Goal: Task Accomplishment & Management: Use online tool/utility

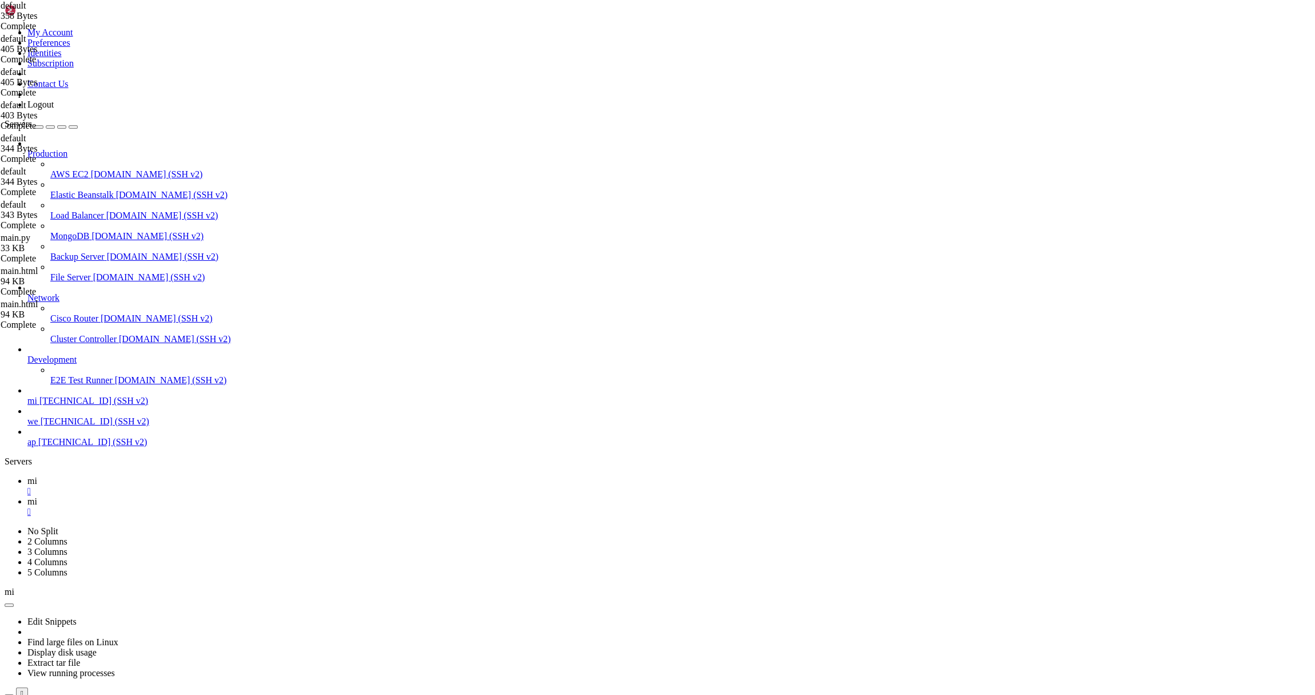
scroll to position [2562, 0]
click at [203, 496] on link "mi " at bounding box center [668, 506] width 1283 height 21
drag, startPoint x: 318, startPoint y: 194, endPoint x: 150, endPoint y: 186, distance: 167.7
type textarea "proxy_pass [URL]; proxy_set_header Host $host;"
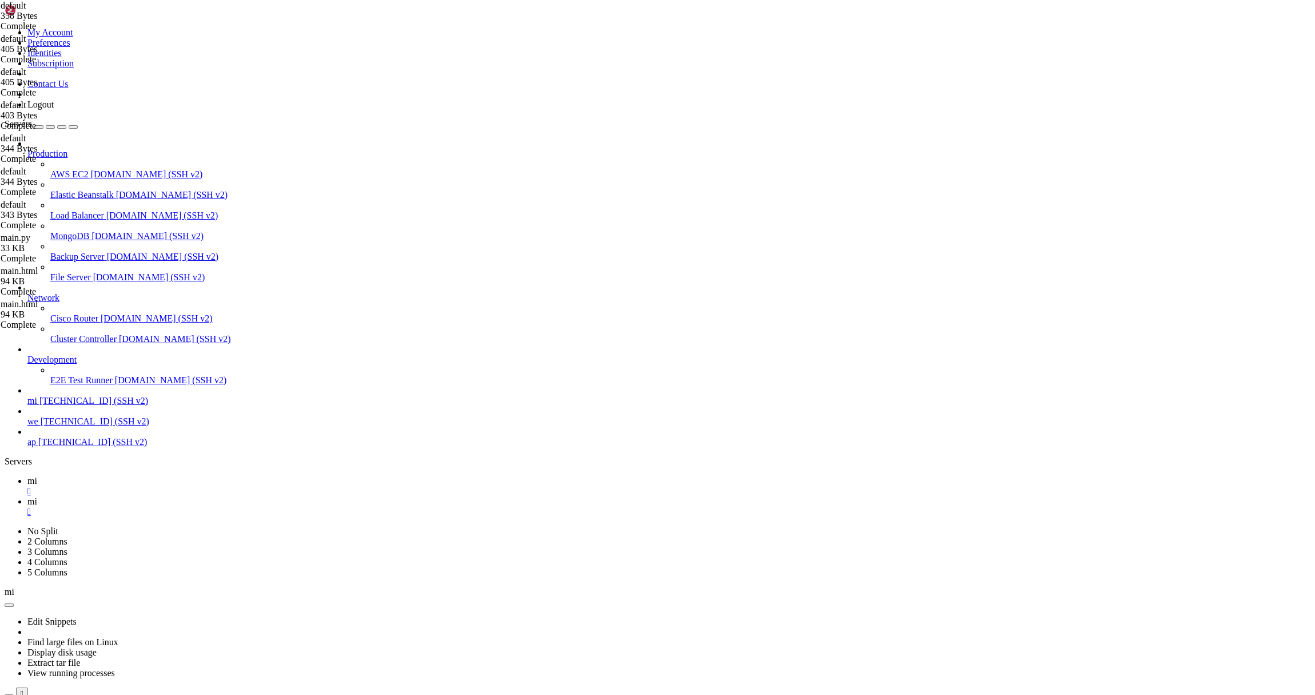
paste textarea "[URL][DOMAIN_NAME]"
type textarea "[URL][DOMAIN_NAME]"
paste textarea "return 301 http://[DOMAIN_NAME]:1299$request_uri;"
type textarea "return 301 http://[DOMAIN_NAME]:1299$request_uri;"
paste textarea "return 301 http://[DOMAIN_NAME]:1299$request_uri;"
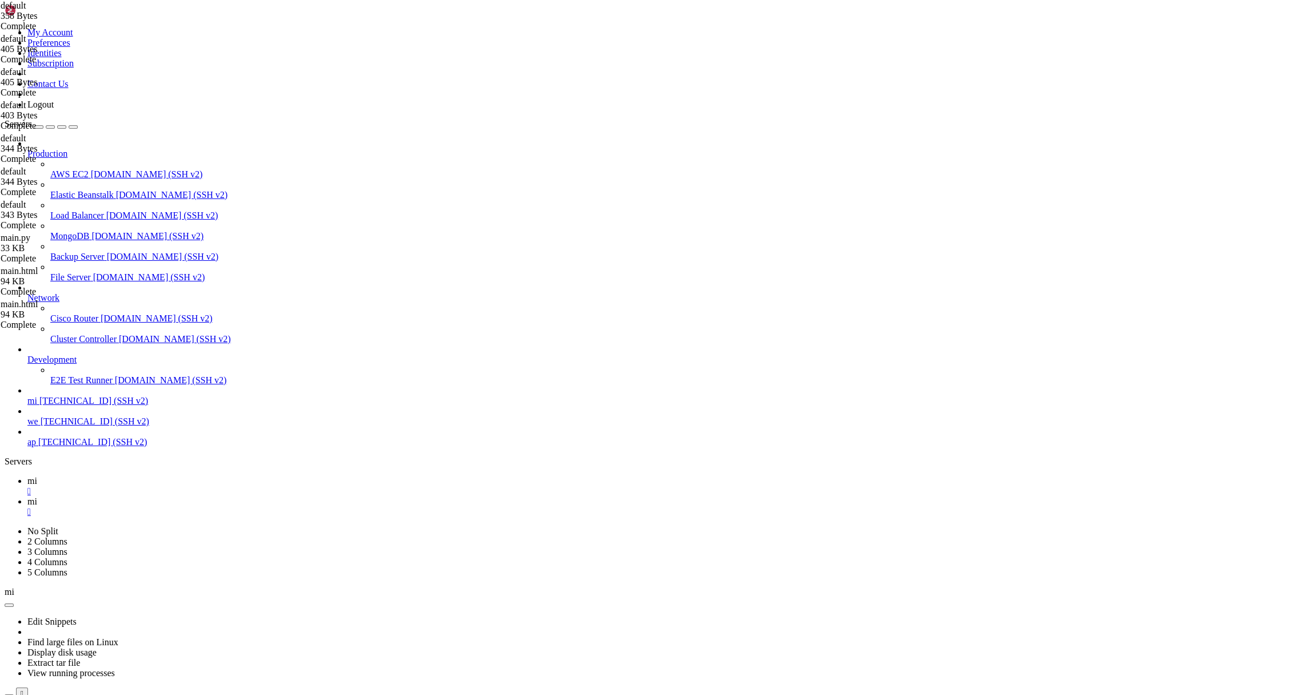
type textarea "return 301 http://[DOMAIN_NAME]:1299$request_uri;"
click at [159, 476] on link "mi " at bounding box center [668, 486] width 1283 height 21
drag, startPoint x: 336, startPoint y: 1301, endPoint x: 235, endPoint y: 1302, distance: 101.2
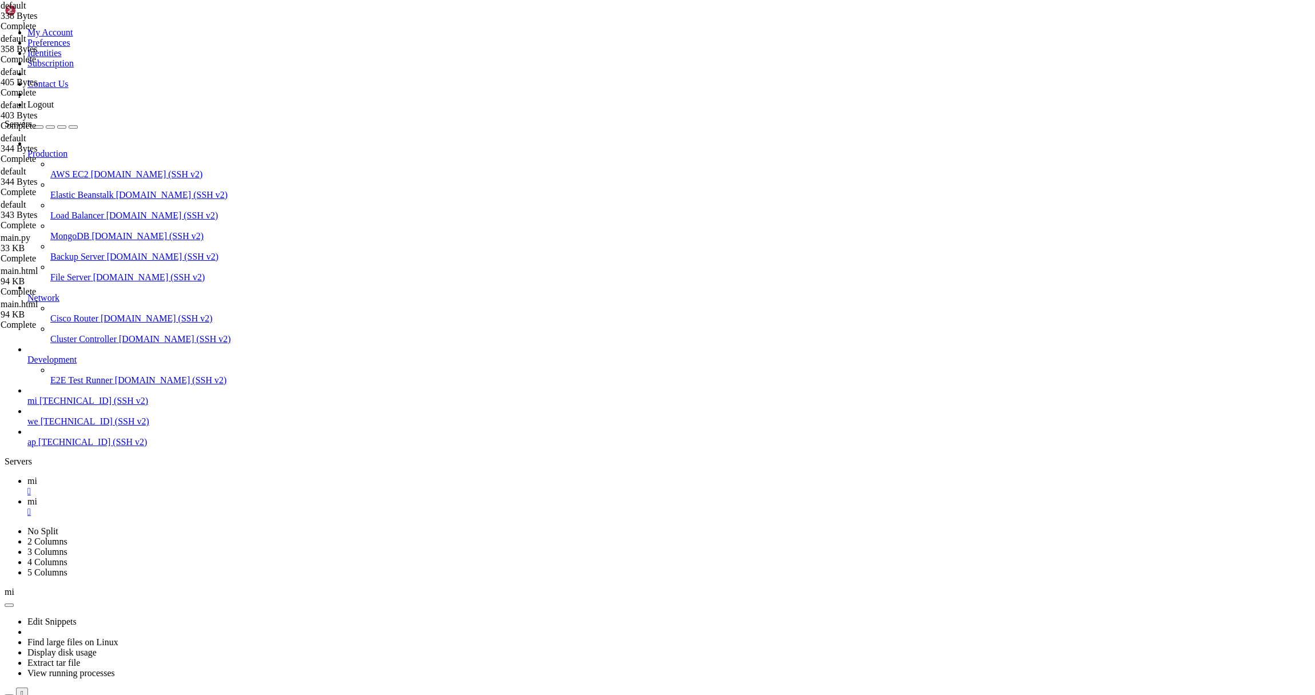
drag, startPoint x: 241, startPoint y: 1299, endPoint x: 245, endPoint y: 1307, distance: 9.2
drag, startPoint x: 251, startPoint y: 1309, endPoint x: 208, endPoint y: 1294, distance: 45.4
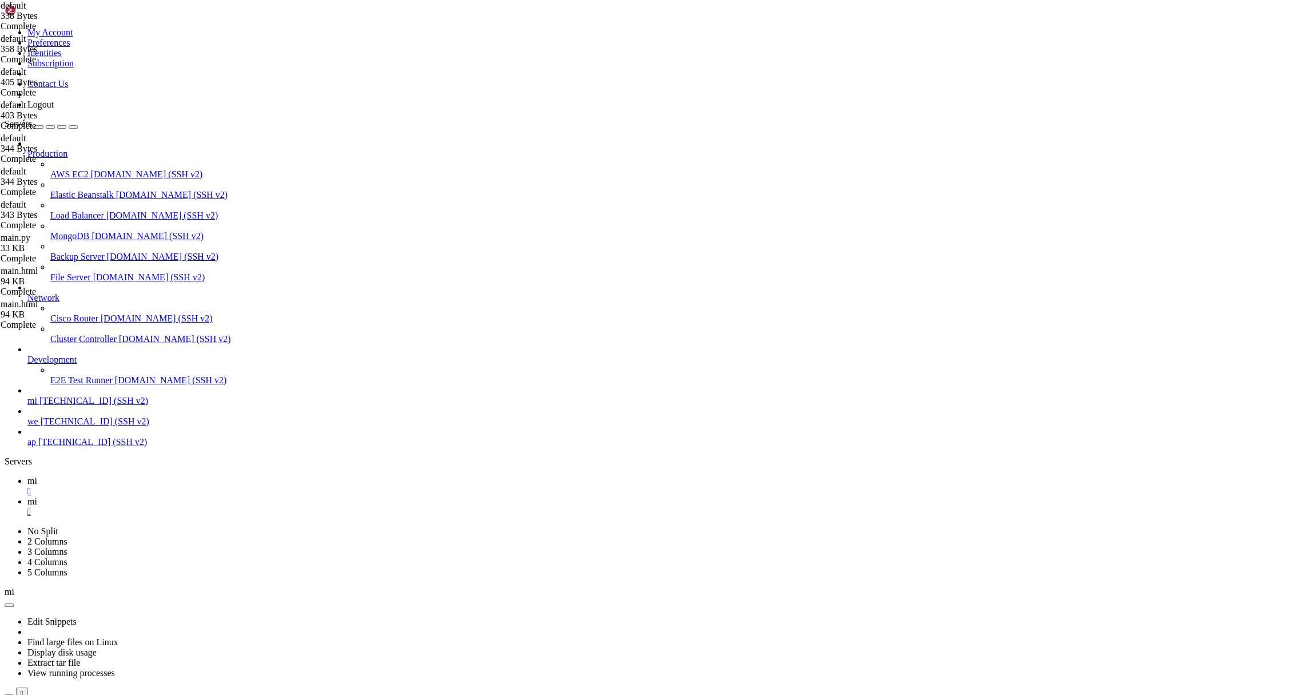
drag, startPoint x: 215, startPoint y: 1294, endPoint x: 111, endPoint y: 1292, distance: 103.5
drag, startPoint x: 245, startPoint y: 1261, endPoint x: 110, endPoint y: 1261, distance: 134.9
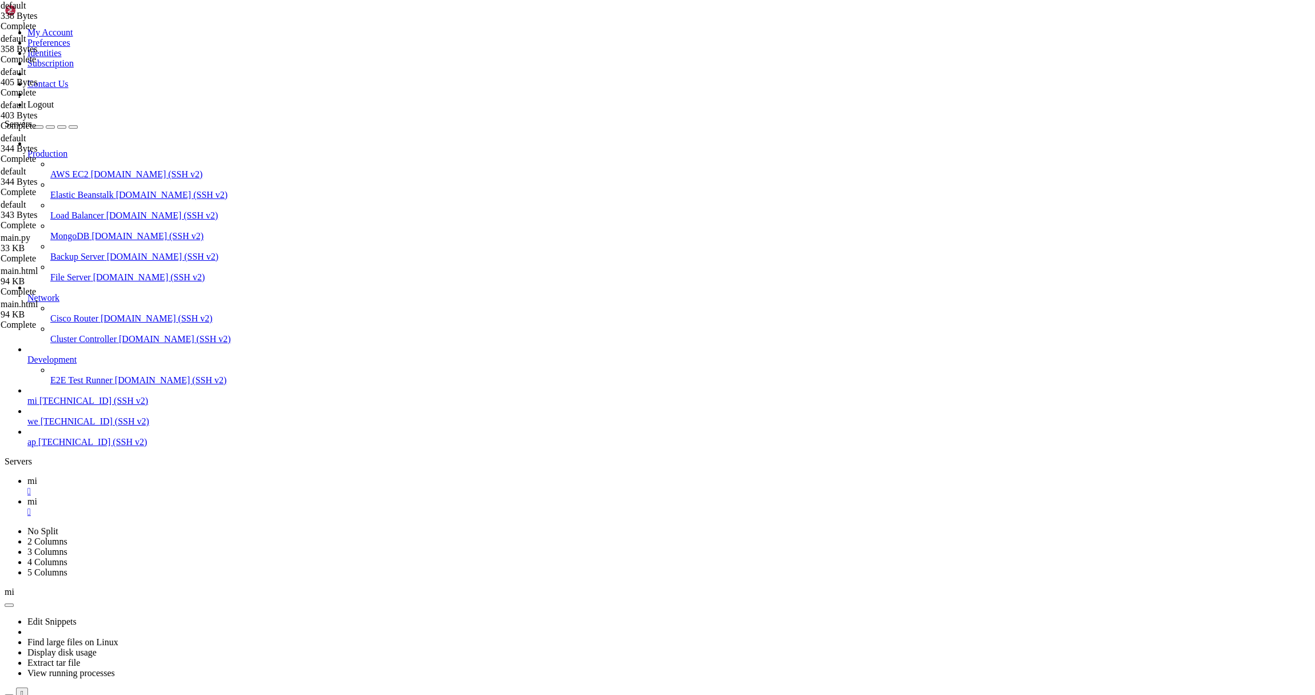
scroll to position [2634, 0]
click at [201, 496] on link "mi " at bounding box center [668, 506] width 1283 height 21
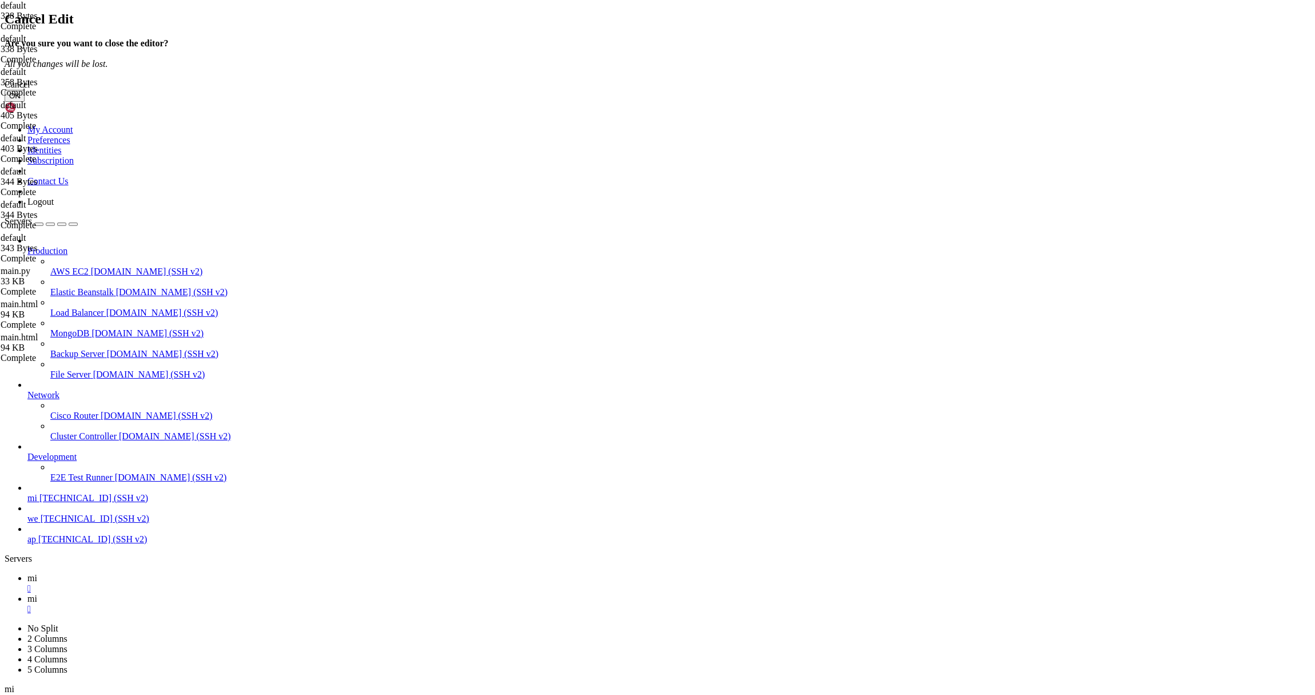
click at [25, 102] on button "OK" at bounding box center [15, 96] width 20 height 12
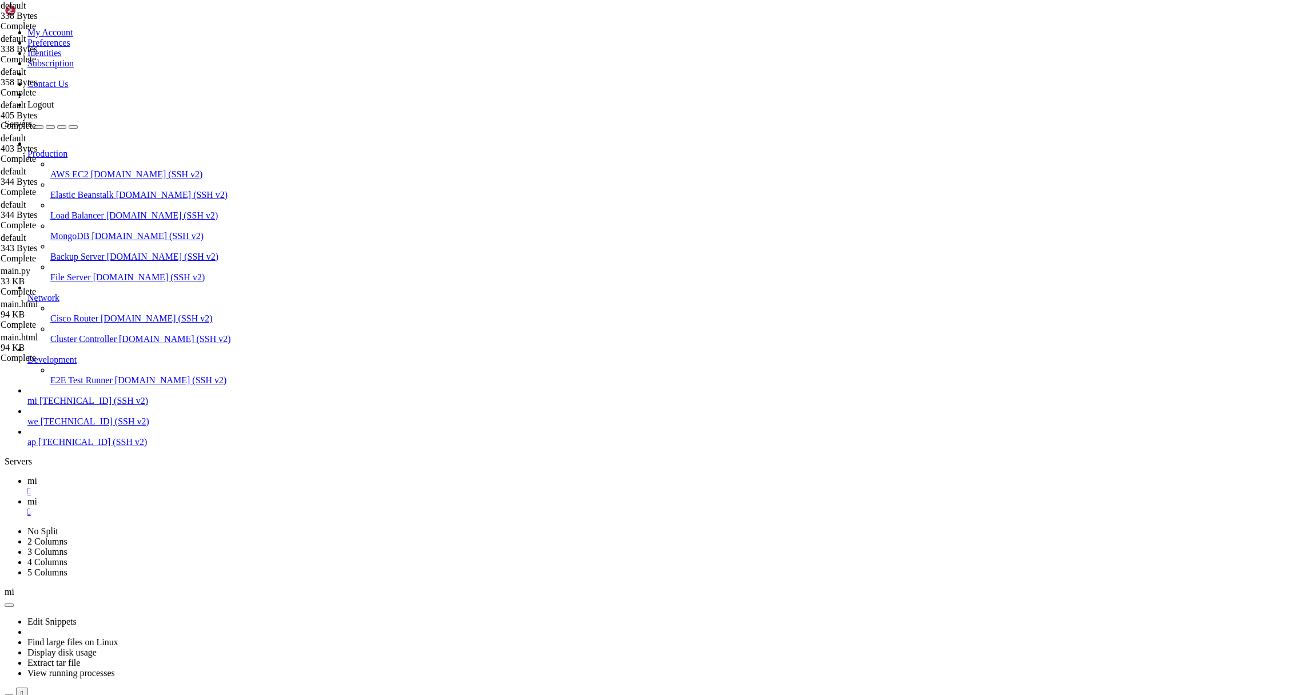
drag, startPoint x: 394, startPoint y: 183, endPoint x: 190, endPoint y: 186, distance: 203.5
type textarea "return 301 http://[DOMAIN_NAME]:1299$request_uri;"
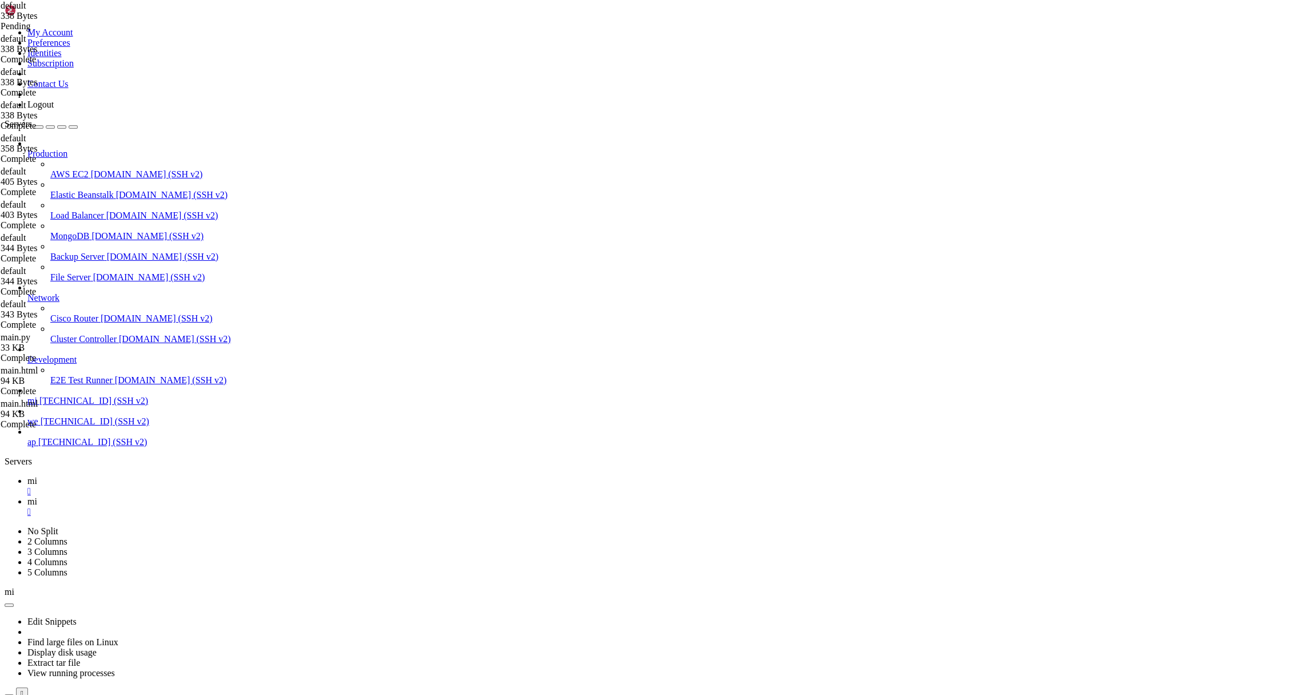
drag, startPoint x: 294, startPoint y: 102, endPoint x: 191, endPoint y: 102, distance: 103.5
paste textarea "return 301 http://[DOMAIN_NAME]:1299$request_uri"
type textarea "return 301 http://[DOMAIN_NAME]:1299$request_uri;"
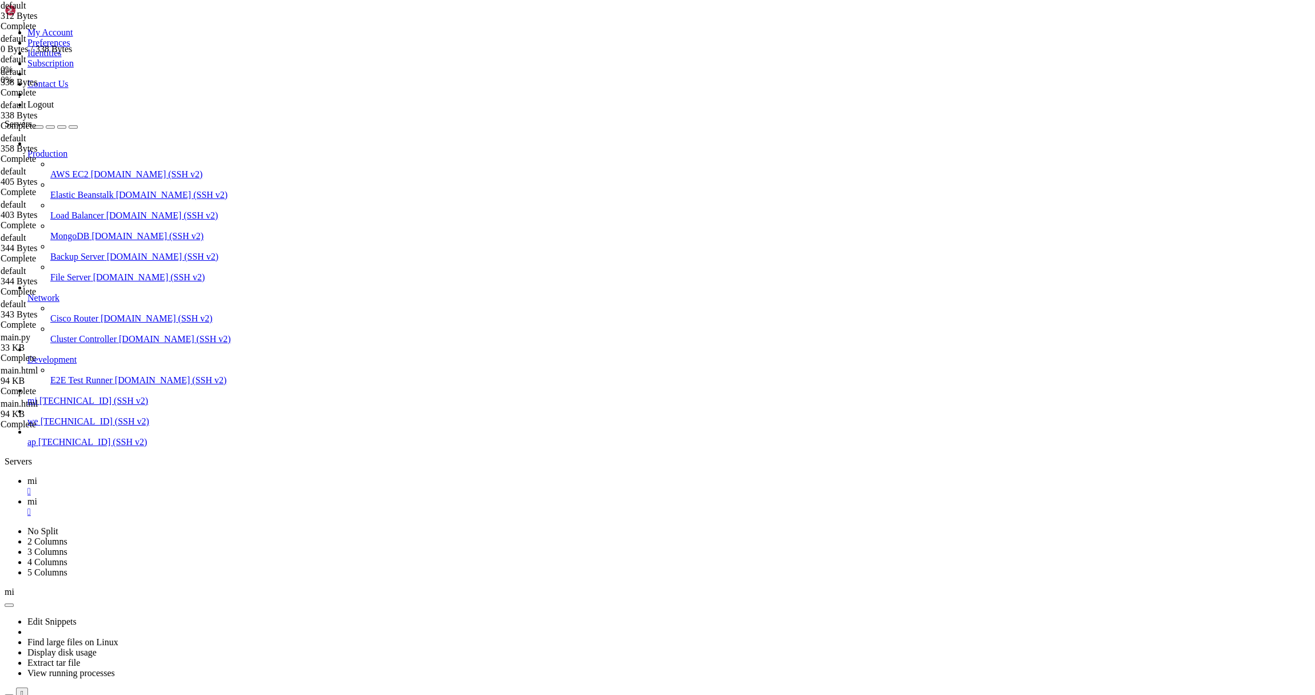
click at [27, 476] on icon at bounding box center [27, 481] width 0 height 10
drag, startPoint x: 213, startPoint y: 1216, endPoint x: 107, endPoint y: 1214, distance: 105.2
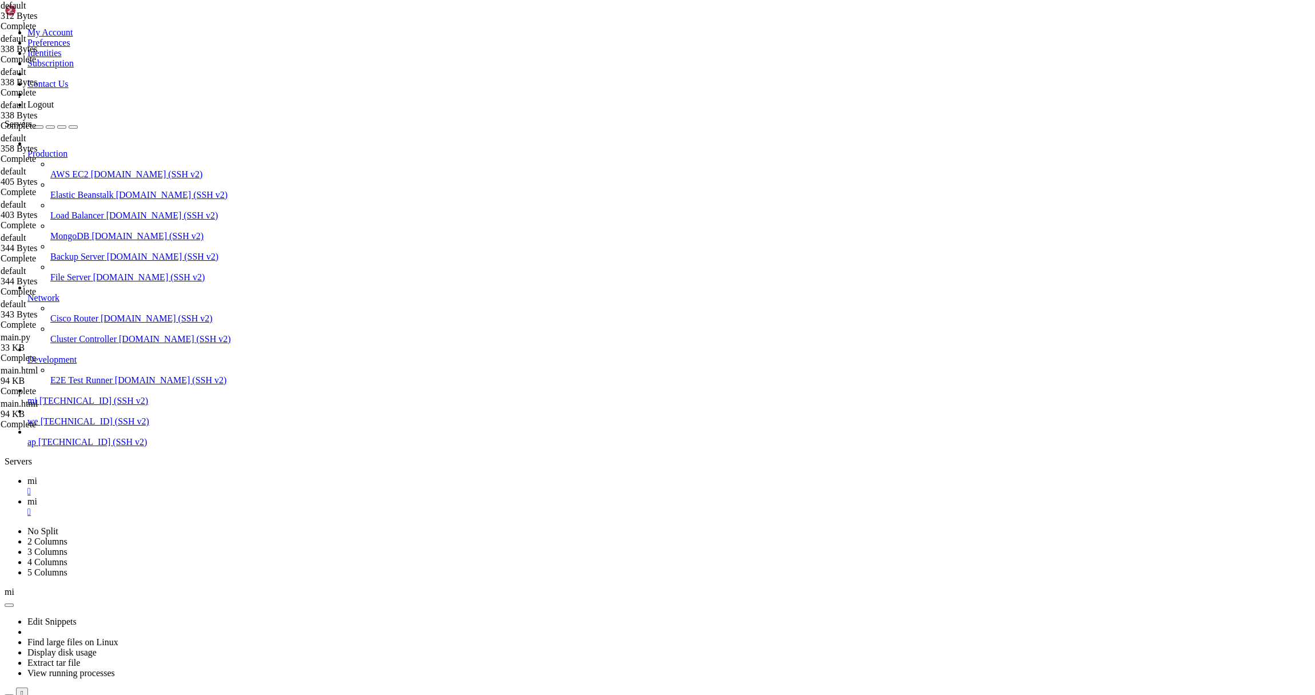
drag, startPoint x: 194, startPoint y: 1215, endPoint x: 112, endPoint y: 1215, distance: 81.8
click at [194, 496] on link "mi " at bounding box center [668, 506] width 1283 height 21
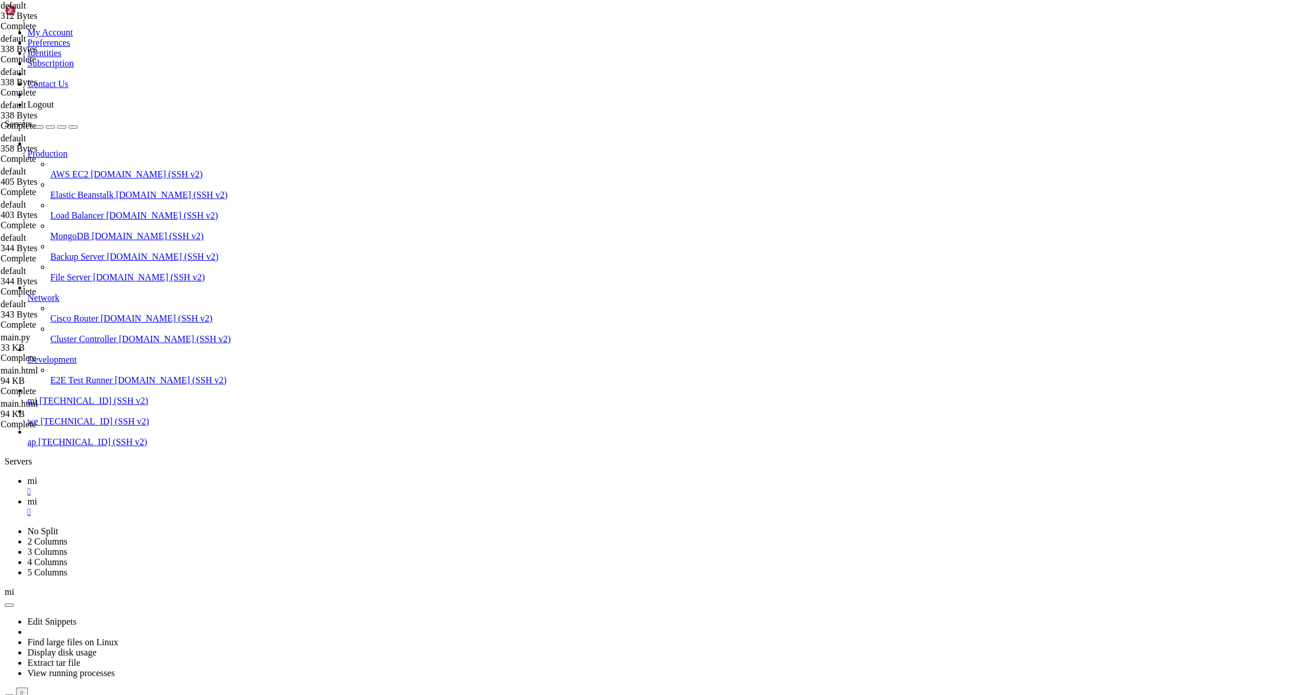
paste textarea "proxy_set_header Host $host;"
drag, startPoint x: 302, startPoint y: 190, endPoint x: 193, endPoint y: 190, distance: 109.8
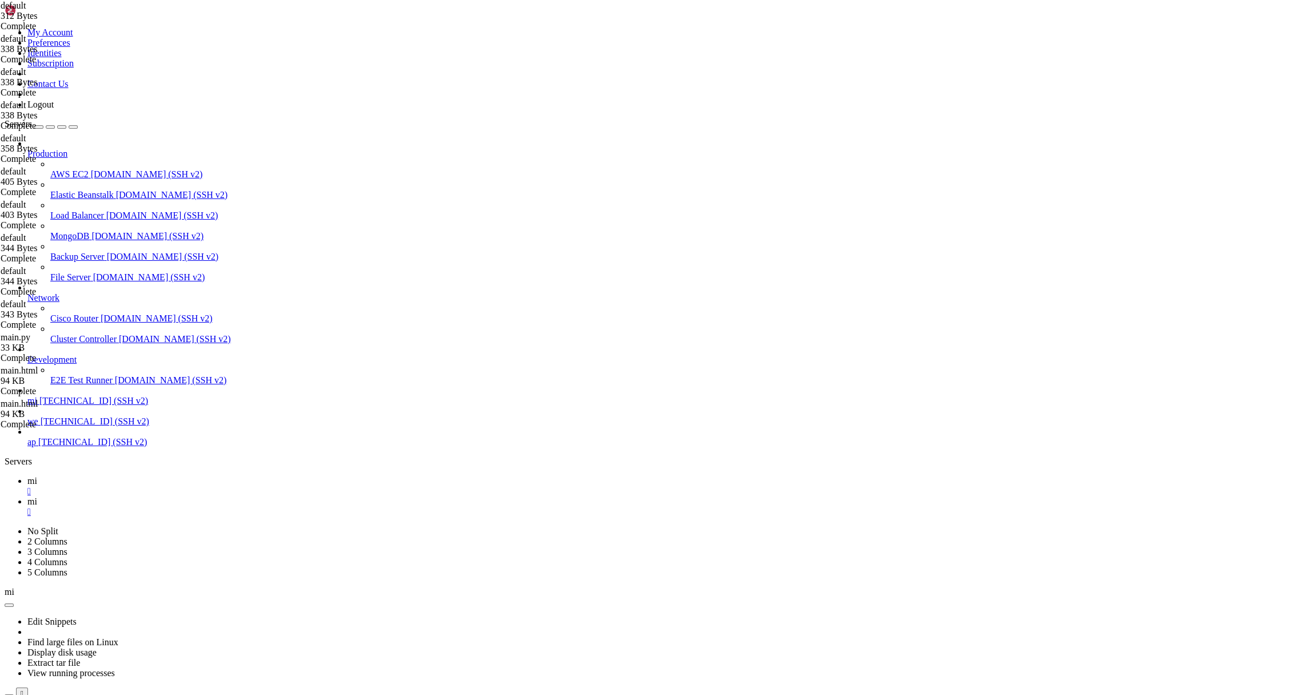
drag, startPoint x: 406, startPoint y: 186, endPoint x: 308, endPoint y: 188, distance: 98.9
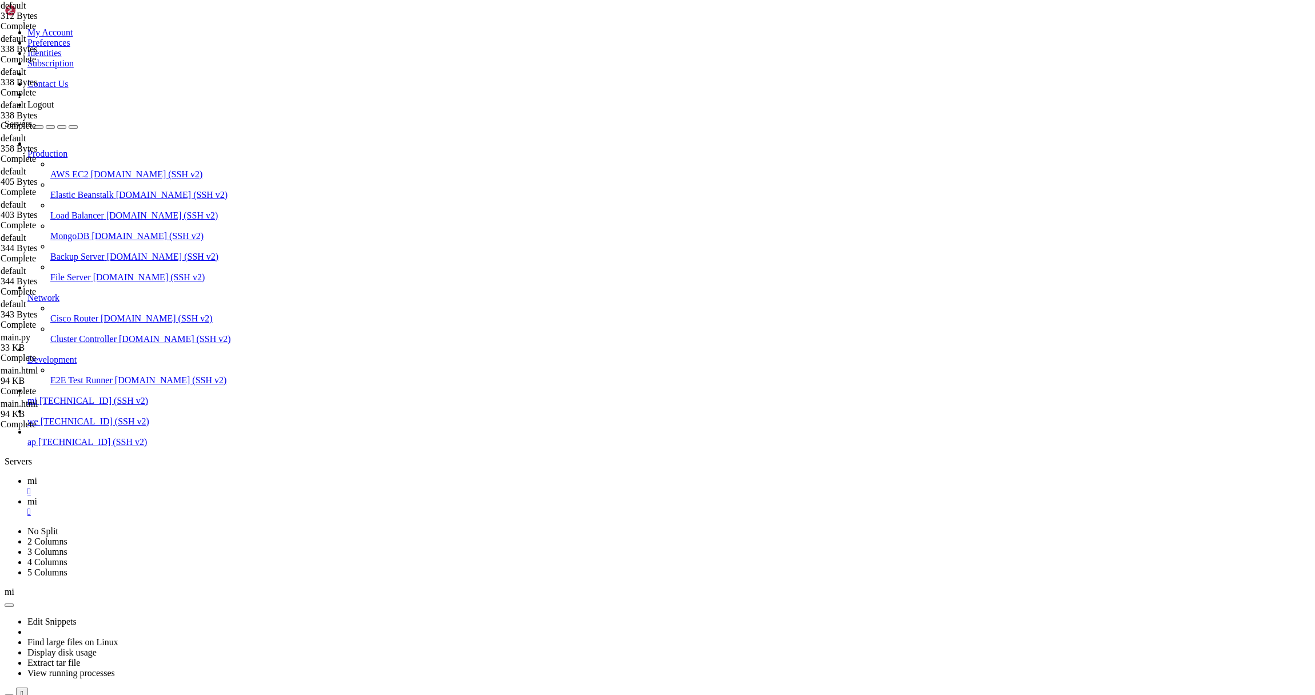
type textarea "proxy_pass [URL];"
drag, startPoint x: 1283, startPoint y: 38, endPoint x: 1261, endPoint y: 40, distance: 22.4
click at [160, 476] on link "mi " at bounding box center [668, 486] width 1283 height 21
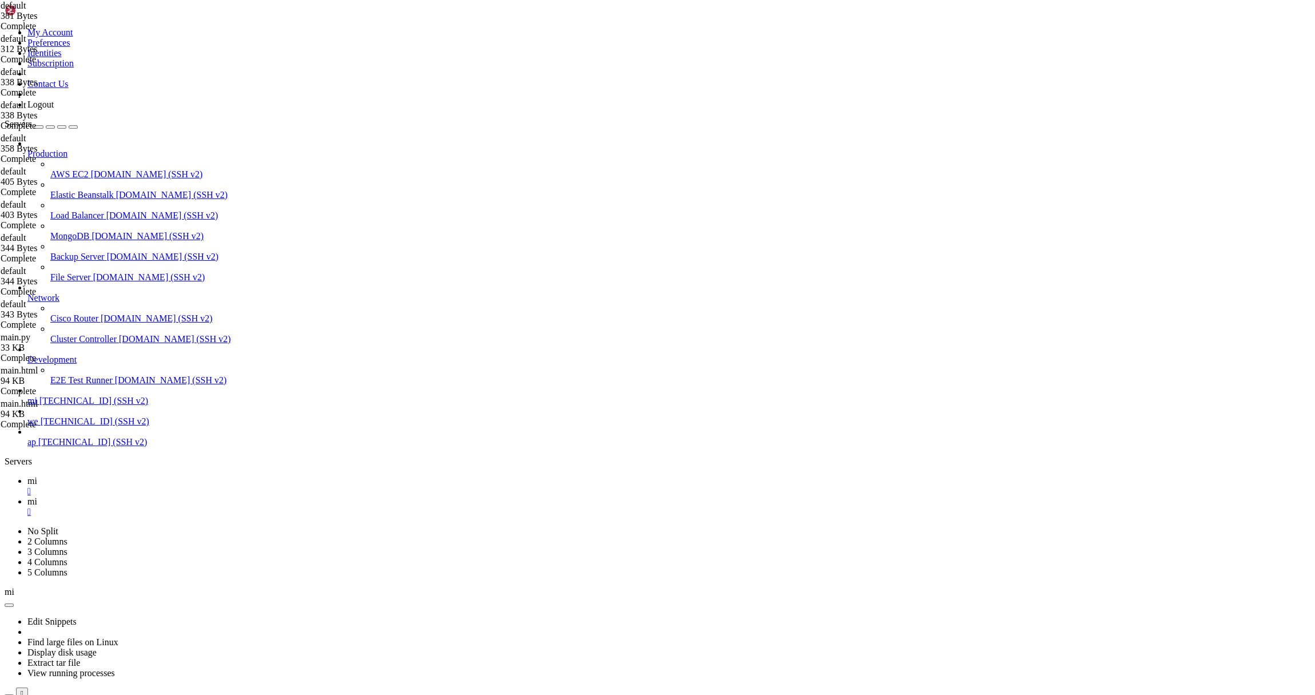
scroll to position [2682, 0]
click at [37, 496] on span "mi" at bounding box center [32, 501] width 10 height 10
drag, startPoint x: 245, startPoint y: 116, endPoint x: 271, endPoint y: 122, distance: 26.9
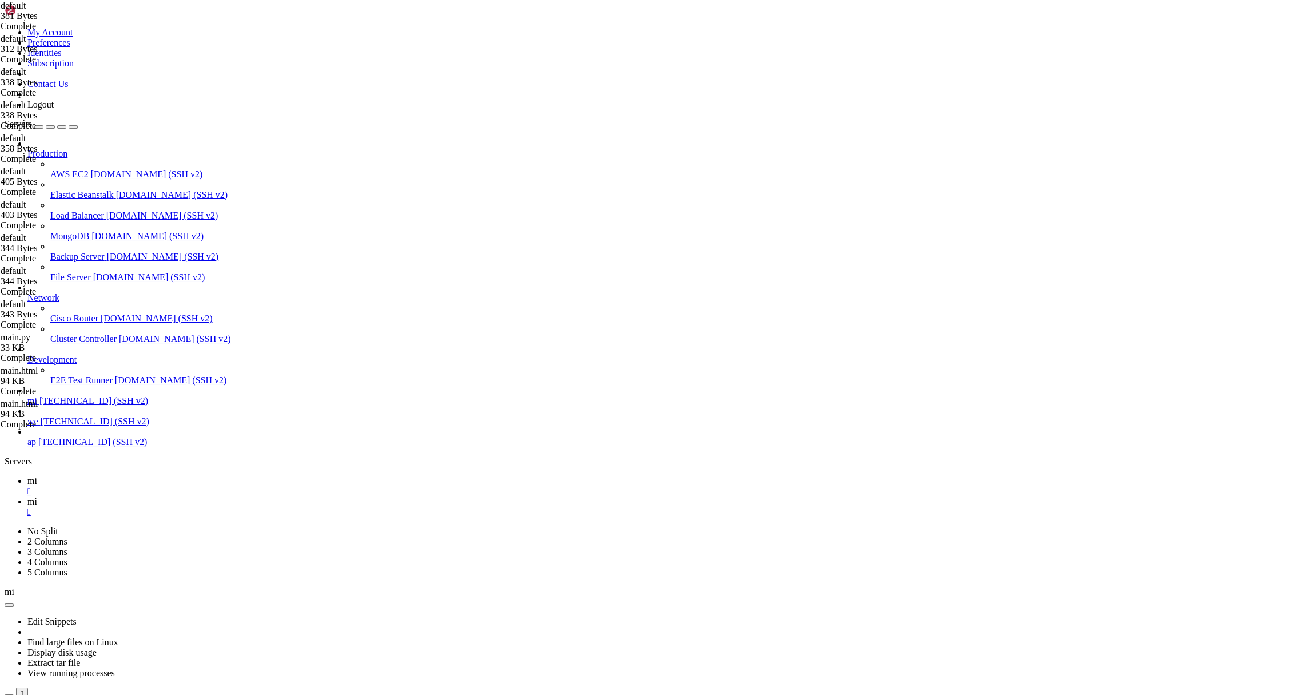
drag, startPoint x: 402, startPoint y: 106, endPoint x: 190, endPoint y: 105, distance: 211.5
paste textarea "proxy_pass [URL][DOMAIN_NAME]"
type textarea "proxy_pass [URL][DOMAIN_NAME]$request_uri;"
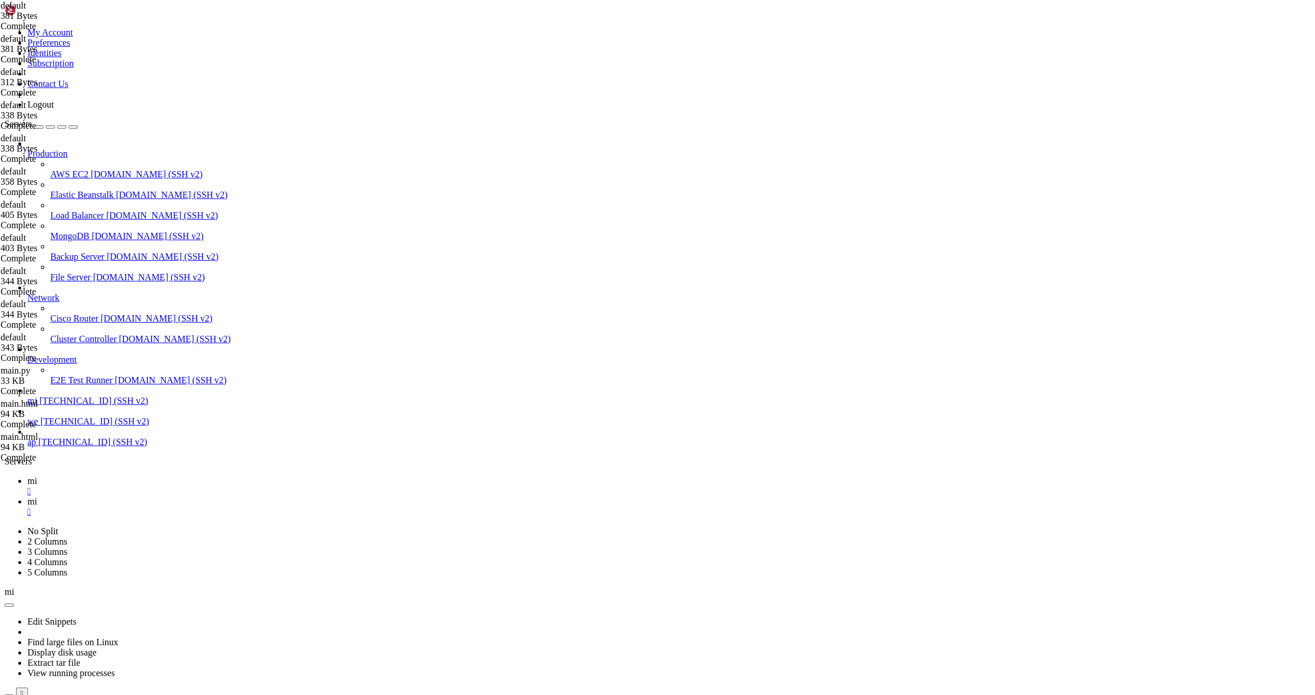
click at [37, 476] on span "mi" at bounding box center [32, 481] width 10 height 10
drag, startPoint x: 341, startPoint y: 1300, endPoint x: 334, endPoint y: 1299, distance: 6.4
drag, startPoint x: 199, startPoint y: 1289, endPoint x: 109, endPoint y: 1290, distance: 89.8
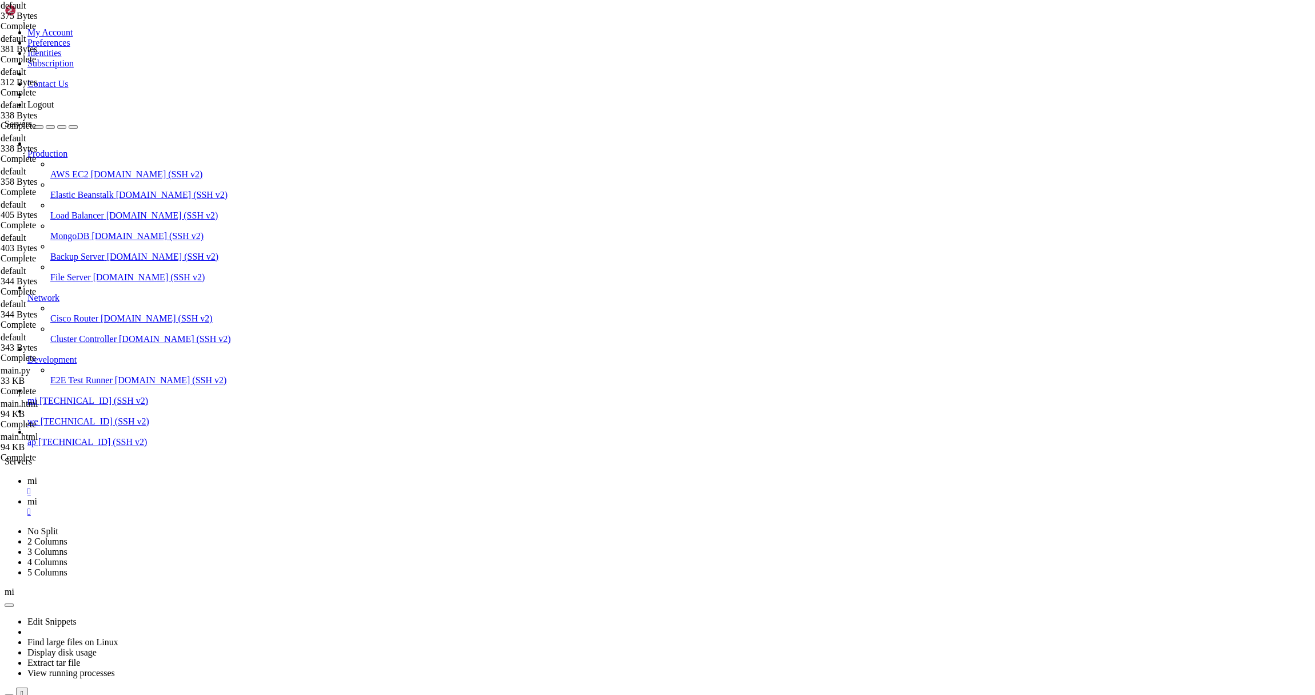
drag, startPoint x: 264, startPoint y: 1365, endPoint x: 137, endPoint y: 1315, distance: 135.8
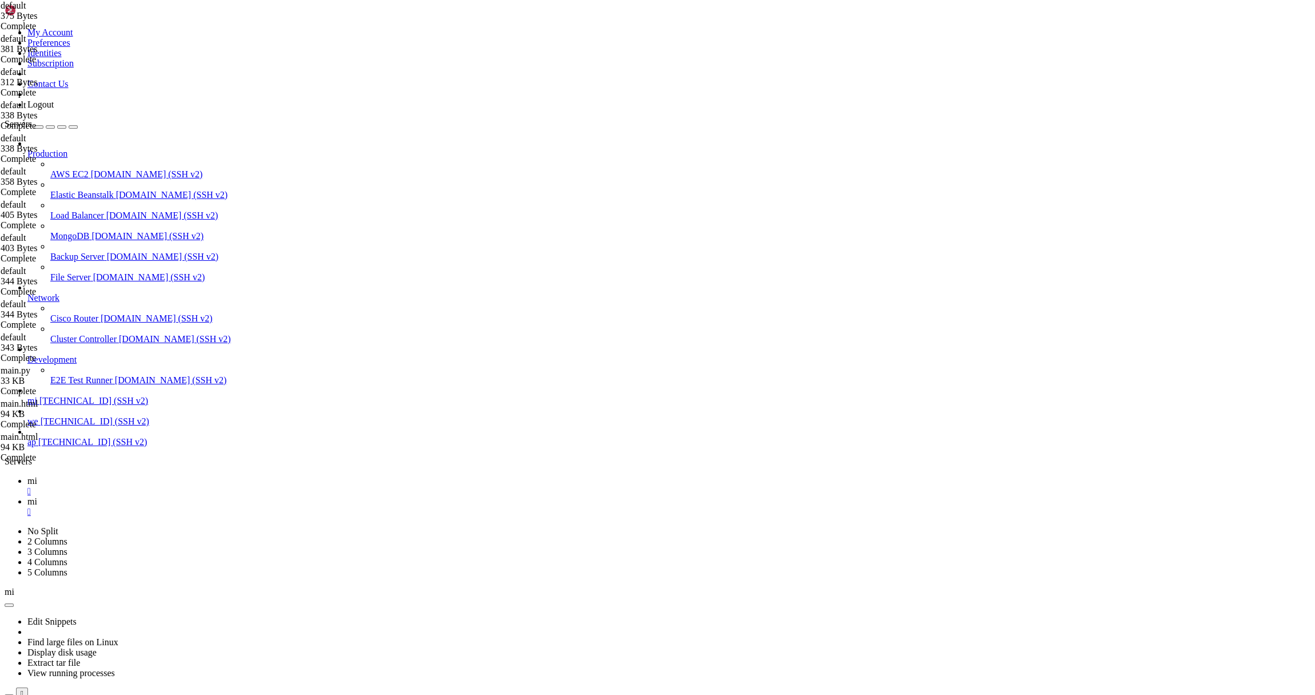
click at [27, 496] on icon at bounding box center [27, 501] width 0 height 10
drag, startPoint x: 229, startPoint y: 105, endPoint x: 313, endPoint y: 103, distance: 83.5
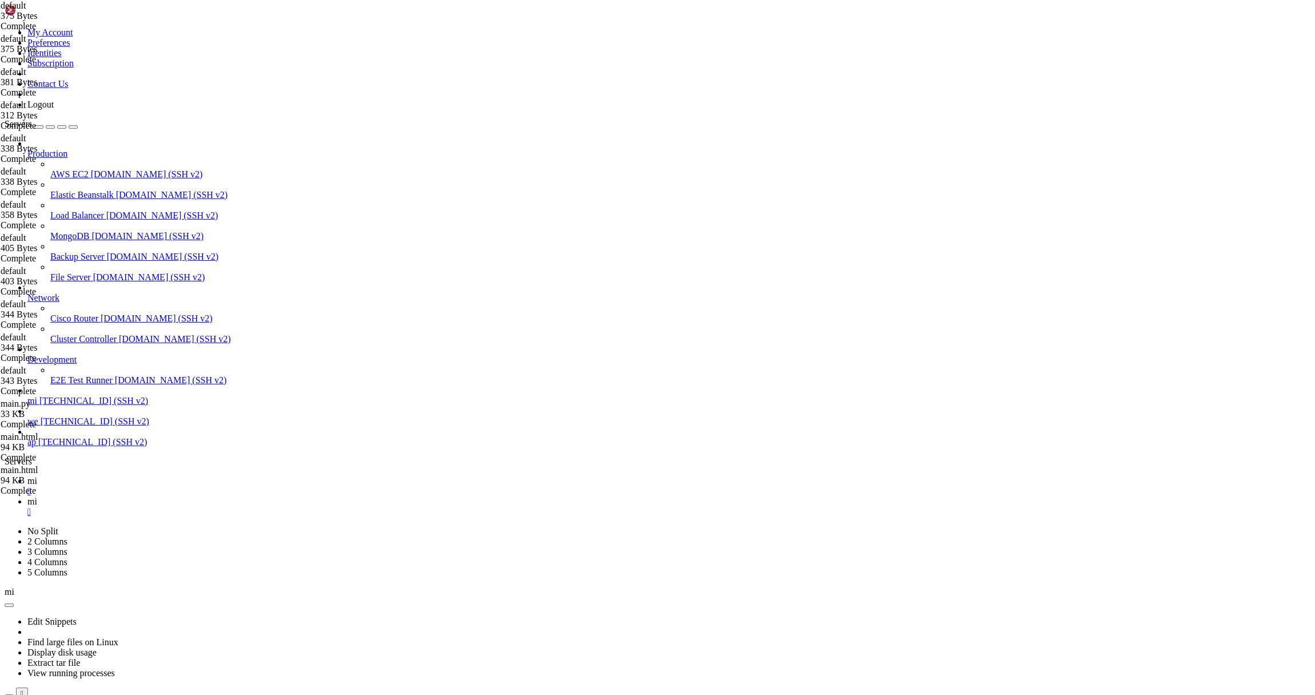
paste textarea "://[DOMAIN_NAME]:1299"
type textarea "proxy_pass http://[DOMAIN_NAME]:1299$request_uri;"
drag, startPoint x: 161, startPoint y: 14, endPoint x: 166, endPoint y: 33, distance: 20.1
click at [27, 476] on icon at bounding box center [27, 481] width 0 height 10
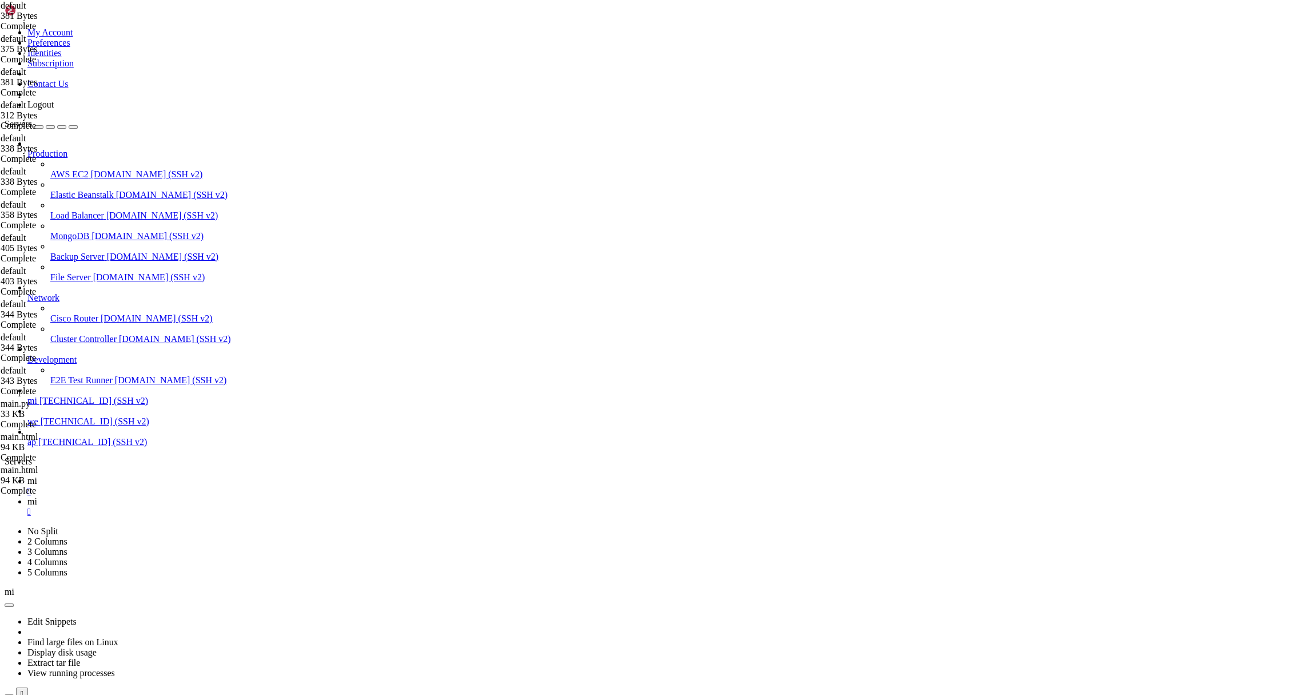
drag, startPoint x: 204, startPoint y: 1290, endPoint x: 111, endPoint y: 1290, distance: 93.2
click at [216, 496] on link "mi " at bounding box center [668, 506] width 1283 height 21
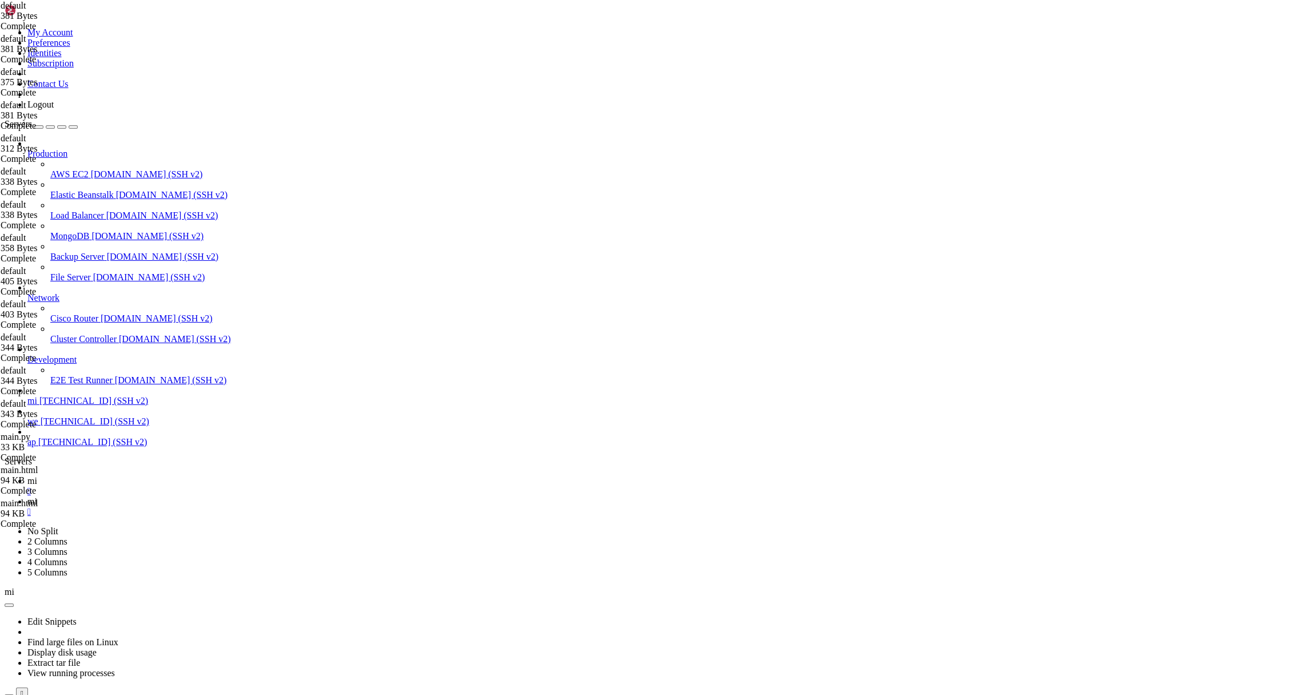
drag, startPoint x: 289, startPoint y: 94, endPoint x: 255, endPoint y: 94, distance: 34.3
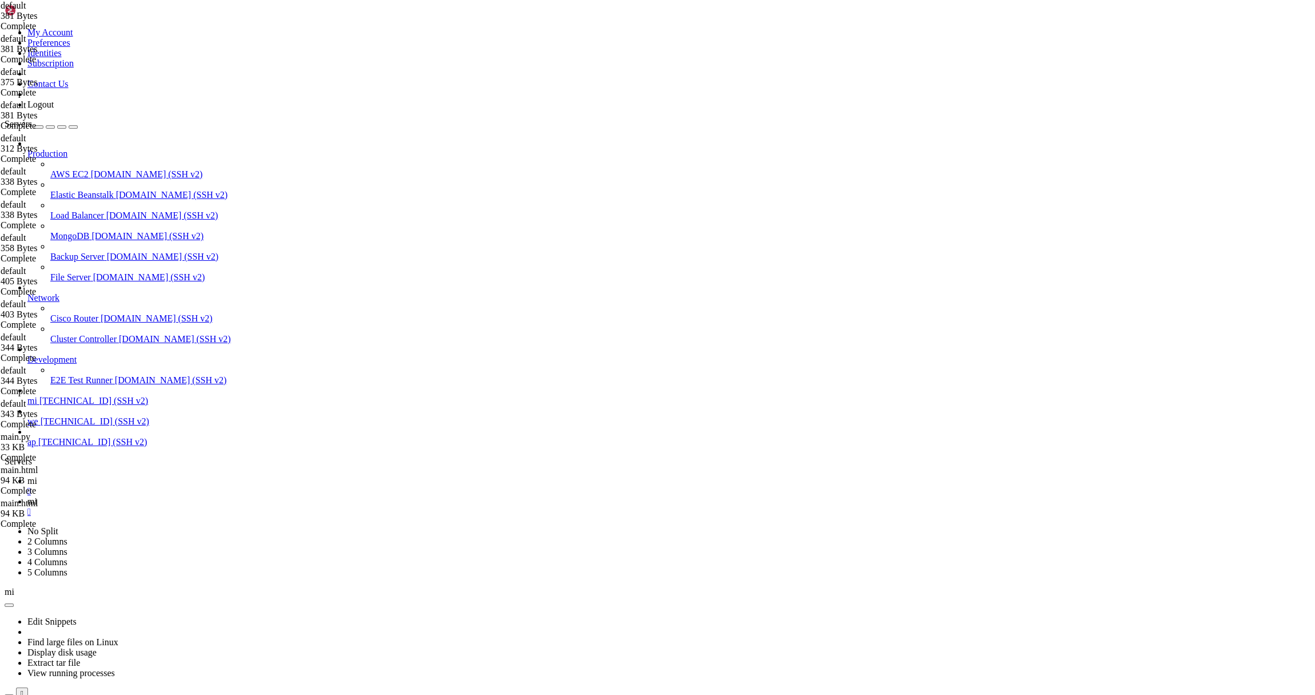
click at [37, 476] on span "mi" at bounding box center [32, 481] width 10 height 10
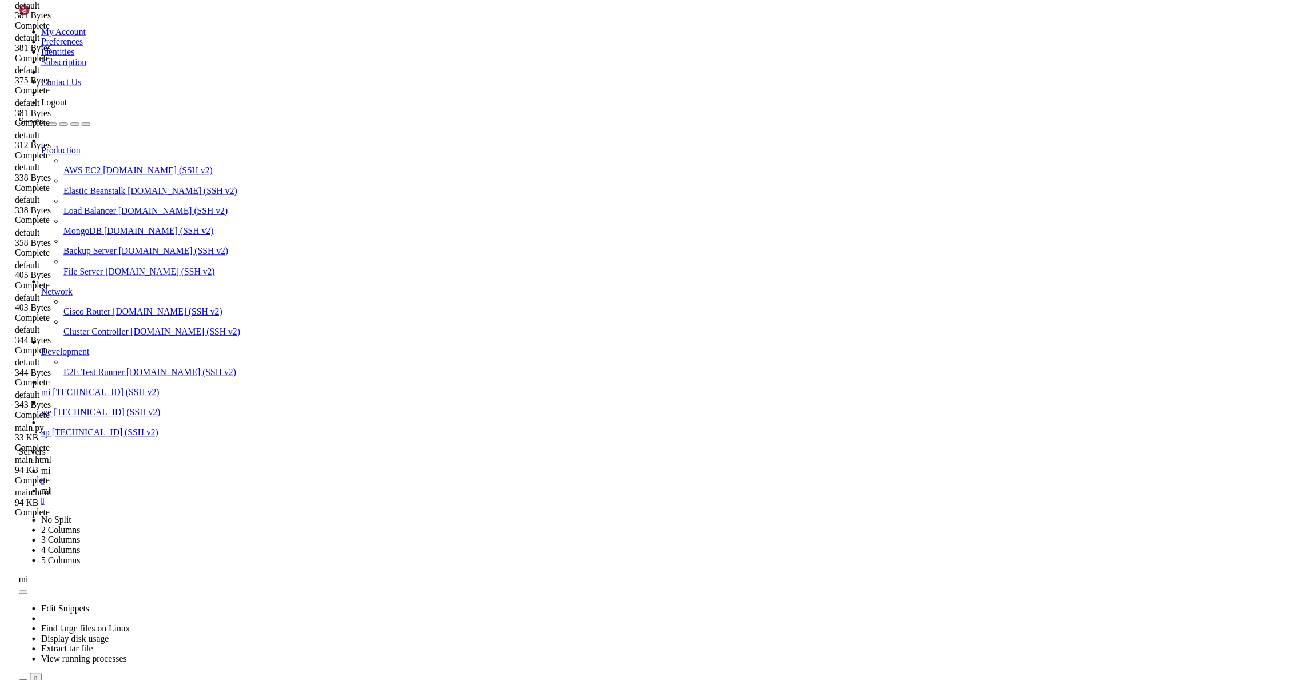
scroll to position [2768, 0]
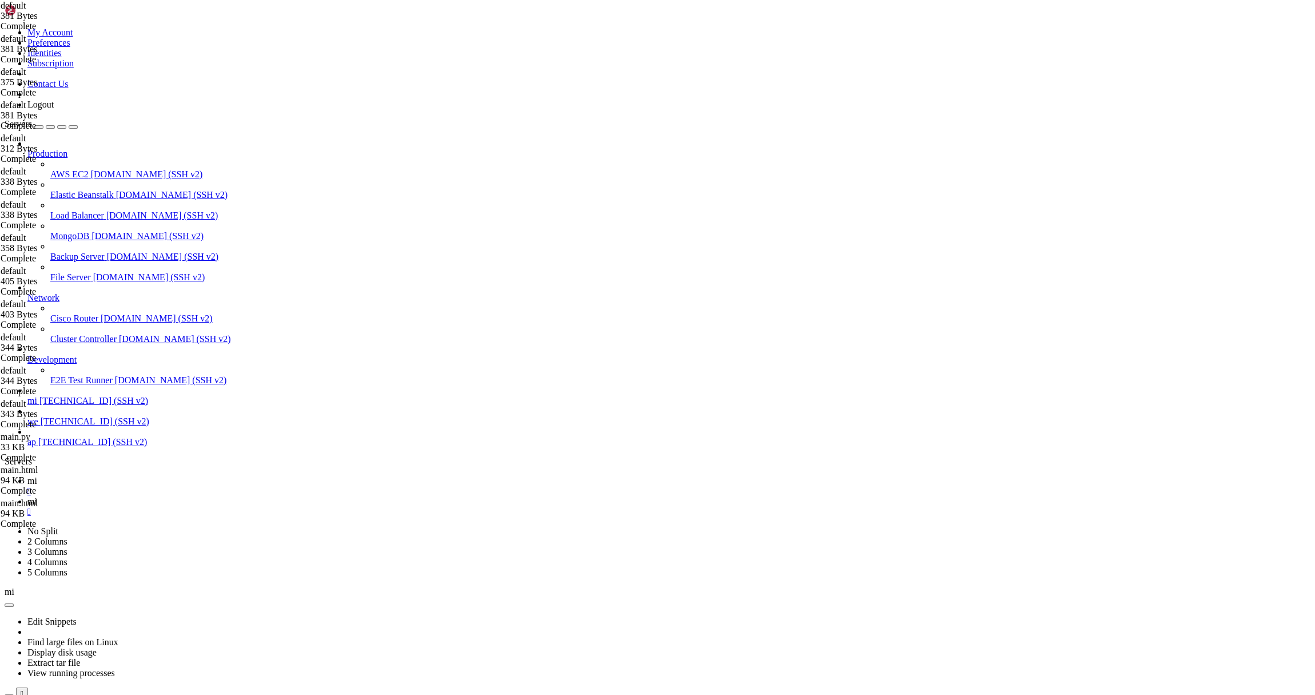
click at [200, 496] on link "mi " at bounding box center [668, 506] width 1283 height 21
drag, startPoint x: 211, startPoint y: 125, endPoint x: 136, endPoint y: 59, distance: 99.7
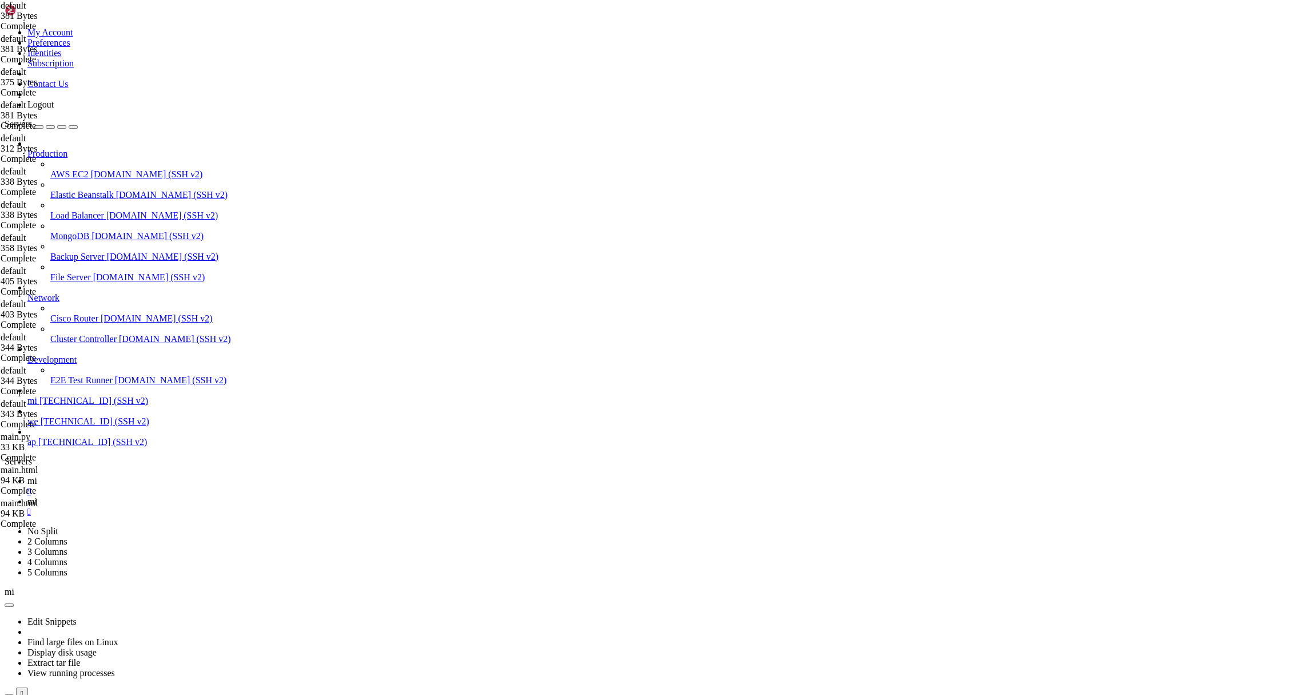
drag, startPoint x: 241, startPoint y: 83, endPoint x: 257, endPoint y: 88, distance: 17.2
drag, startPoint x: 269, startPoint y: 97, endPoint x: 246, endPoint y: 81, distance: 27.1
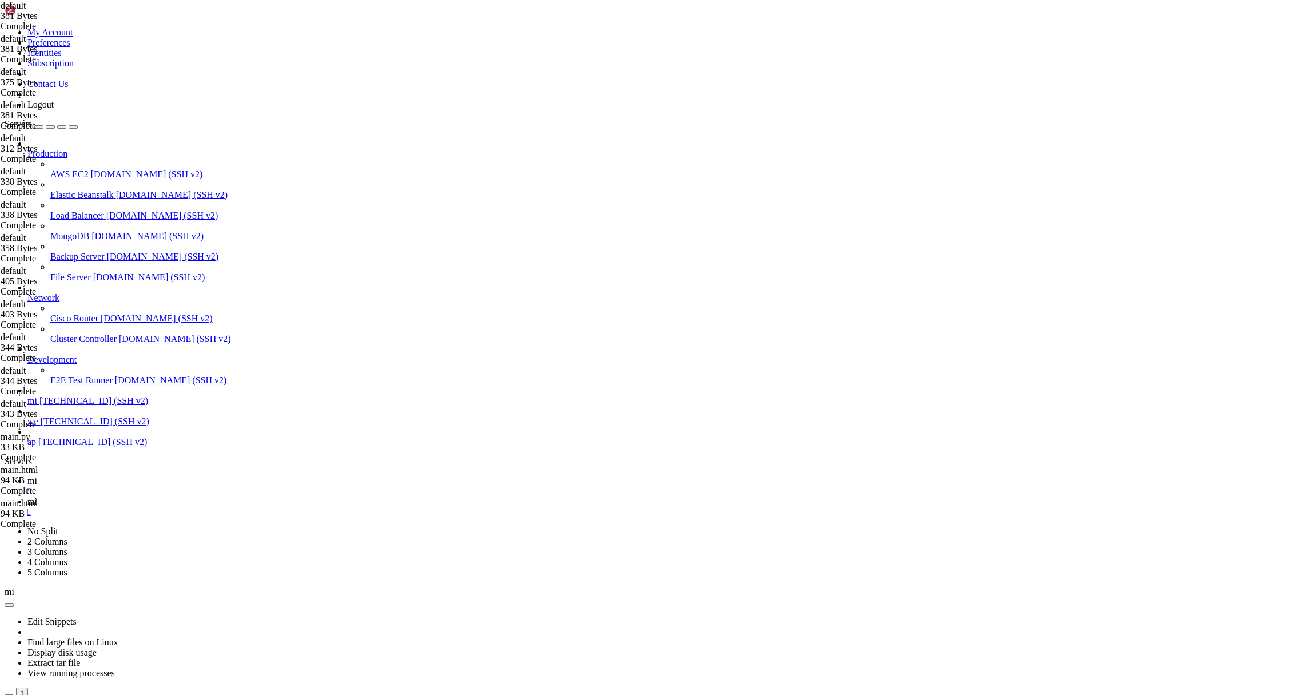
drag, startPoint x: 268, startPoint y: 88, endPoint x: 157, endPoint y: 82, distance: 110.5
type textarea "root /var/www/[DOMAIN_NAME][URL]; index main.html;"
drag, startPoint x: 190, startPoint y: 122, endPoint x: 127, endPoint y: 55, distance: 91.8
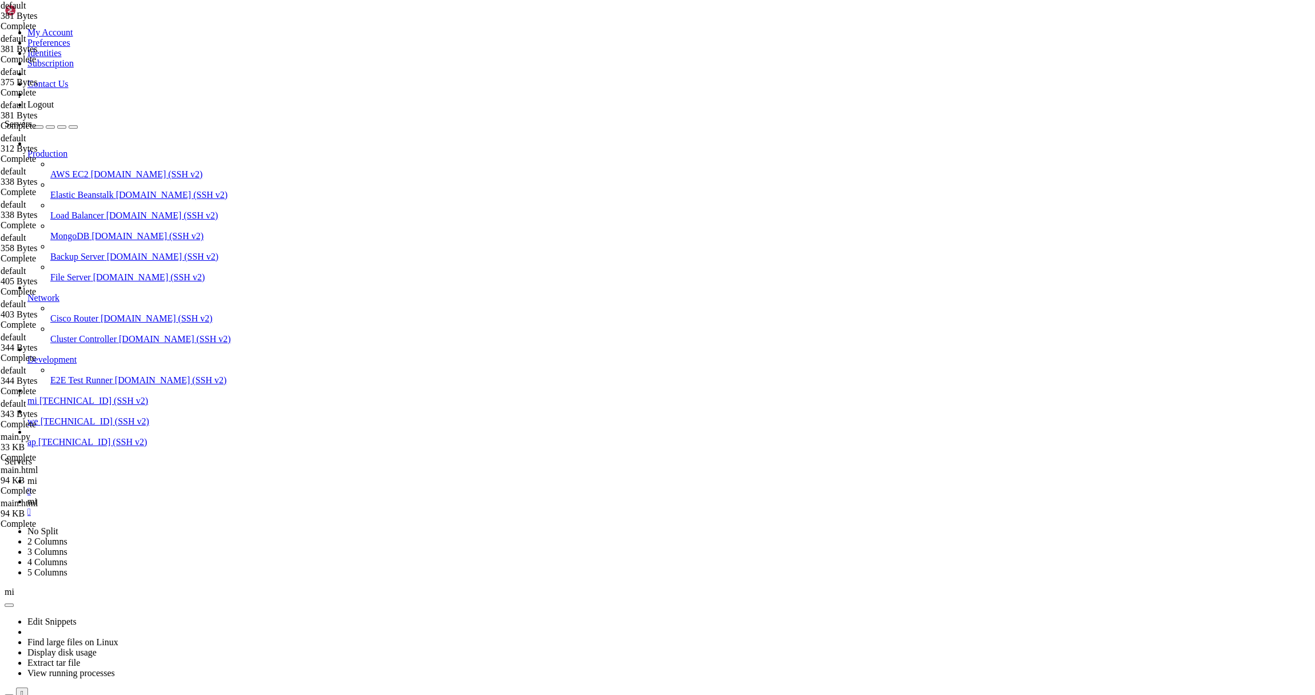
type textarea "server { listen 80;"
click at [27, 476] on icon at bounding box center [27, 481] width 0 height 10
drag, startPoint x: 173, startPoint y: 1287, endPoint x: 110, endPoint y: 1290, distance: 63.6
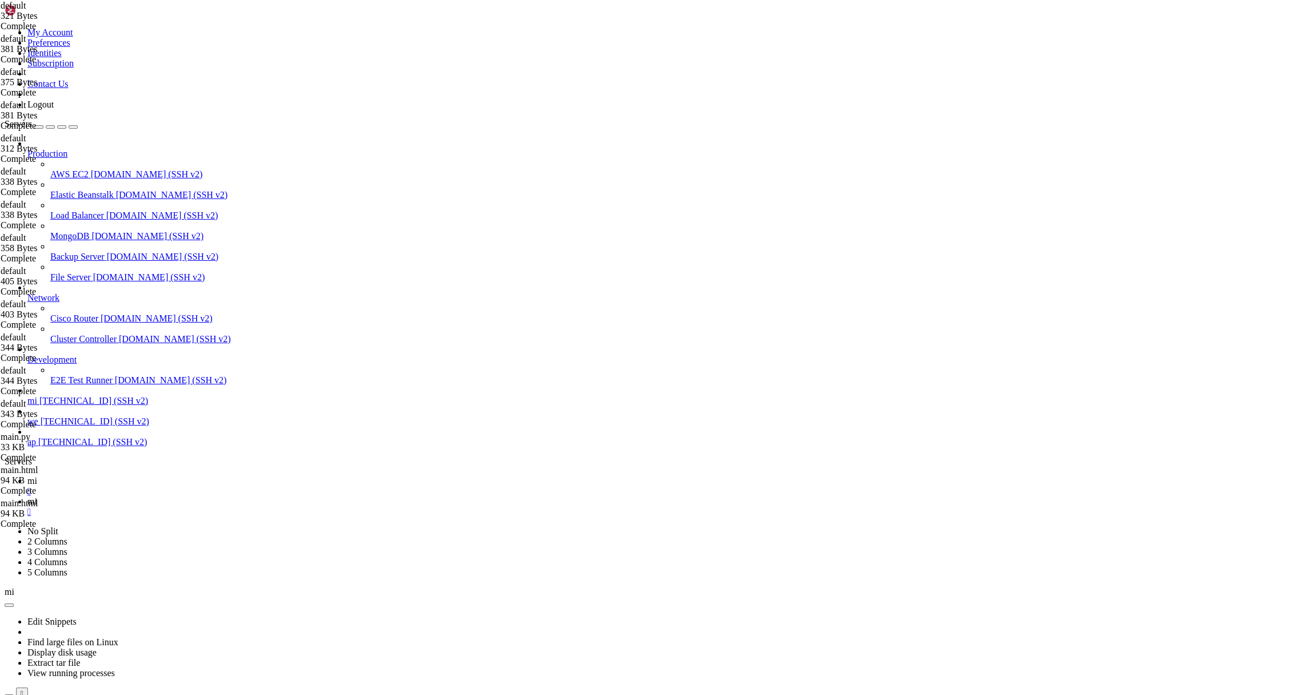
click at [37, 496] on span "mi" at bounding box center [32, 501] width 10 height 10
drag, startPoint x: 344, startPoint y: 88, endPoint x: 374, endPoint y: 89, distance: 30.3
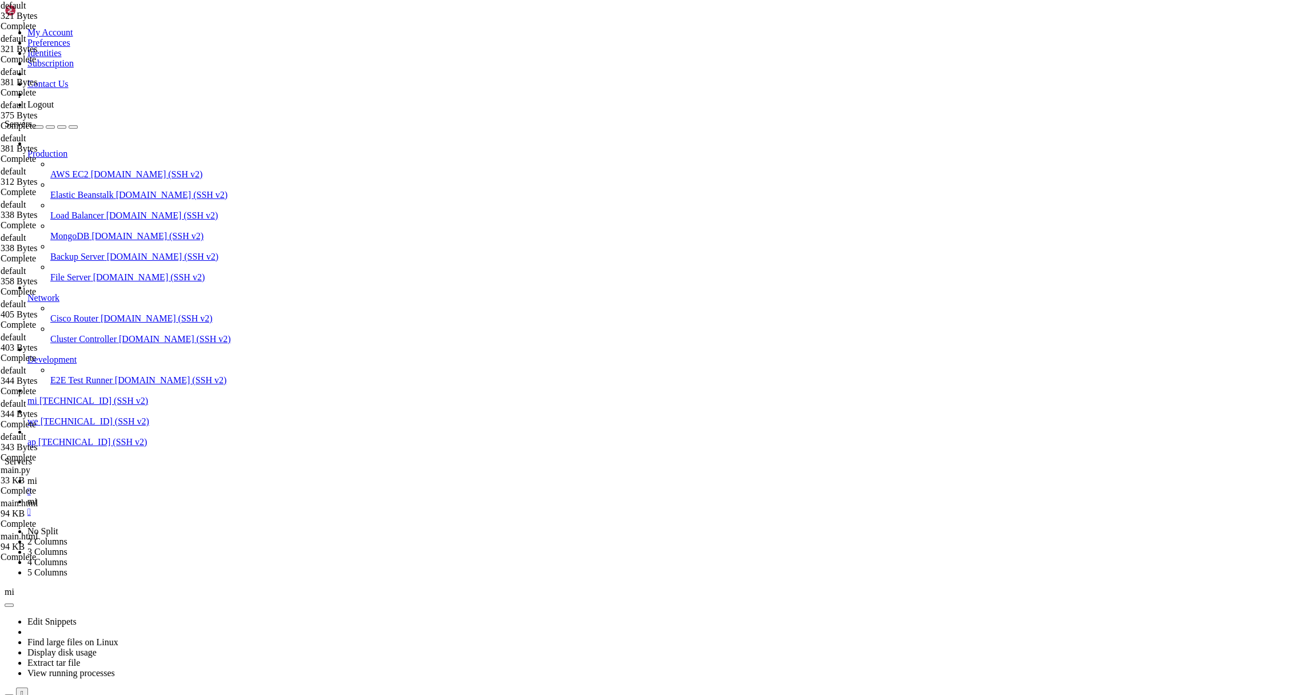
type textarea "proxy_pass [URL][DOMAIN_NAME];"
click at [37, 476] on span "mi" at bounding box center [32, 481] width 10 height 10
drag, startPoint x: 220, startPoint y: 1291, endPoint x: 111, endPoint y: 1291, distance: 108.1
